Goal: Transaction & Acquisition: Purchase product/service

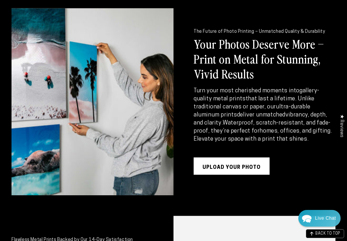
scroll to position [790, 0]
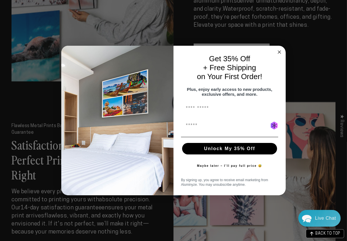
click at [280, 49] on circle "Close dialog" at bounding box center [279, 52] width 7 height 7
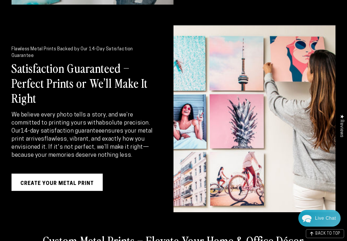
scroll to position [1111, 0]
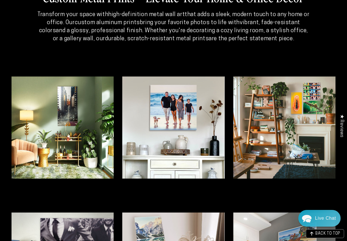
click at [210, 132] on img at bounding box center [173, 128] width 102 height 102
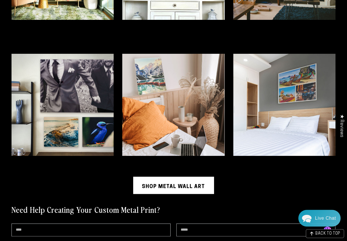
scroll to position [1323, 0]
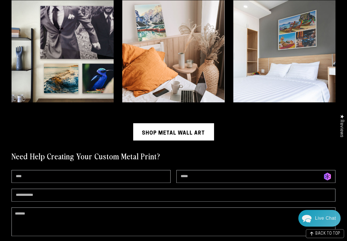
click at [165, 125] on link "Shop Metal Wall Art" at bounding box center [173, 131] width 81 height 17
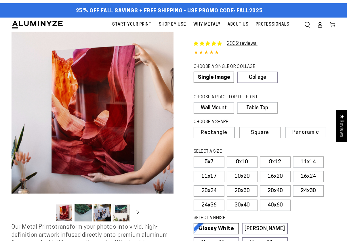
select select "**********"
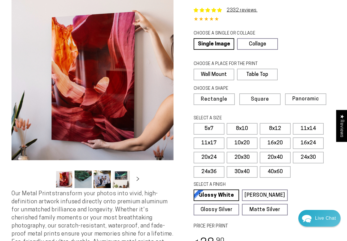
scroll to position [61, 0]
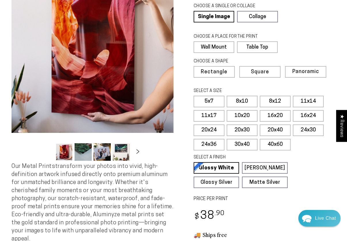
click at [137, 149] on icon "Slide right" at bounding box center [138, 151] width 8 height 4
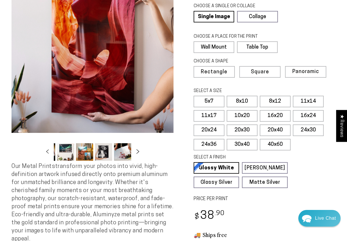
click at [137, 149] on icon "Slide right" at bounding box center [138, 151] width 8 height 4
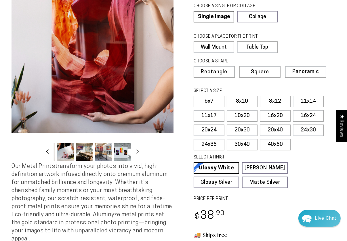
scroll to position [0, 113]
click at [86, 150] on button "Load image 8 in gallery view" at bounding box center [84, 152] width 17 height 18
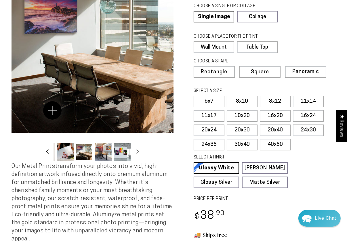
scroll to position [0, 0]
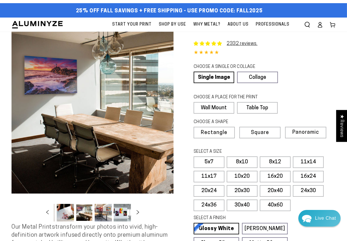
click at [66, 20] on header "Start Your Print Shop By Use Shop By Use For Home For Business" at bounding box center [173, 25] width 347 height 14
click at [33, 20] on img at bounding box center [38, 24] width 52 height 9
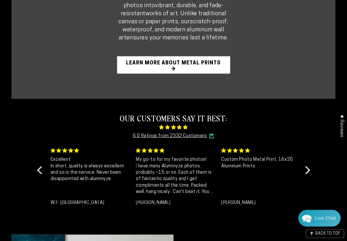
scroll to position [426, 0]
